Goal: Information Seeking & Learning: Understand process/instructions

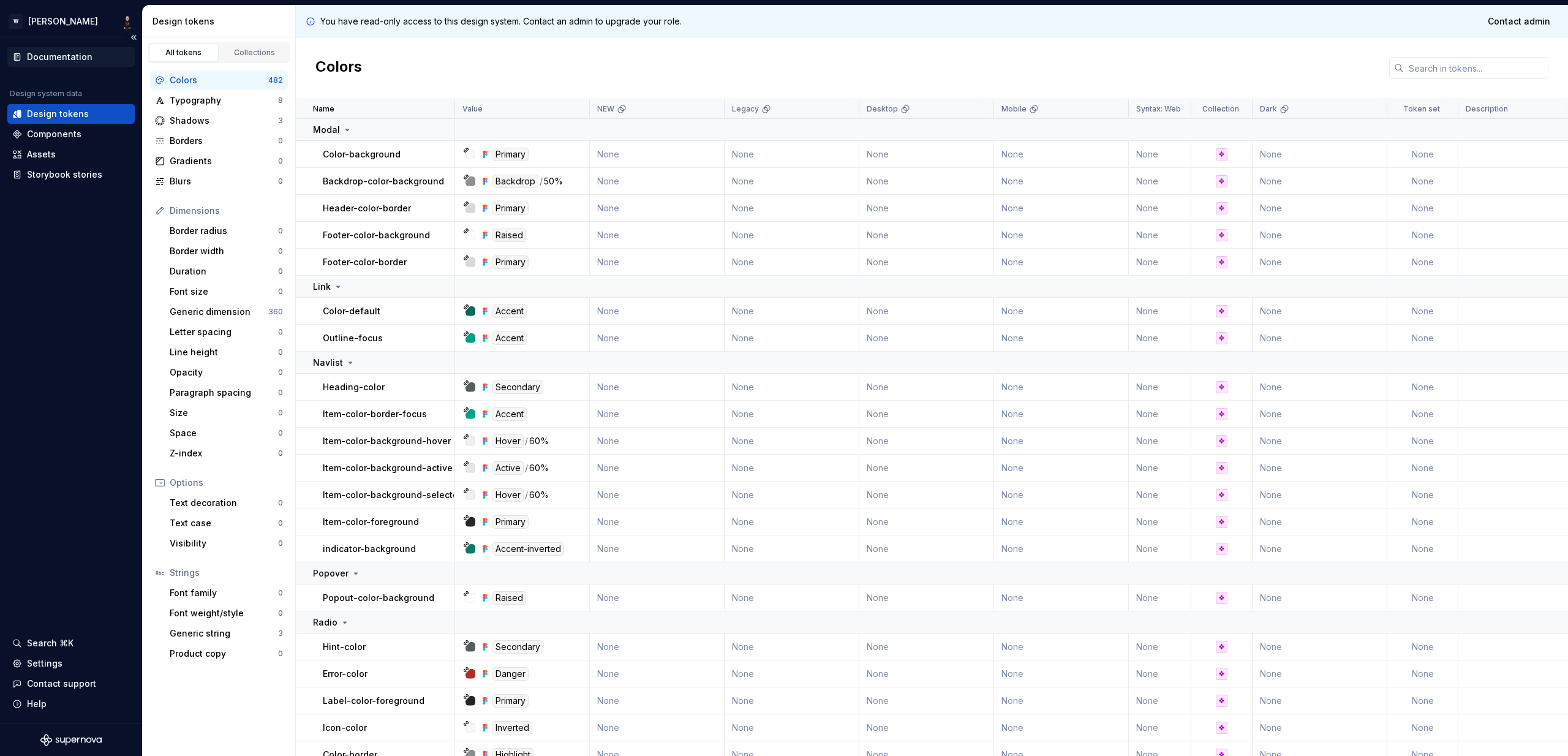
click at [38, 56] on div "Documentation" at bounding box center [59, 57] width 66 height 12
